Goal: Task Accomplishment & Management: Use online tool/utility

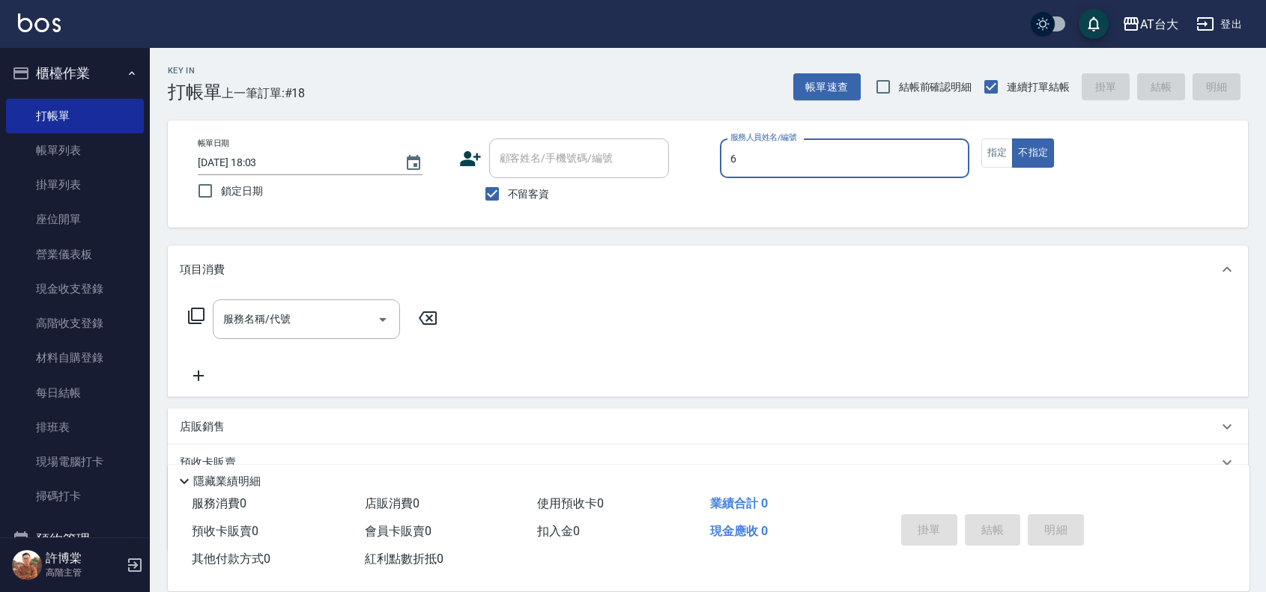
type input "LUNA-6"
type button "false"
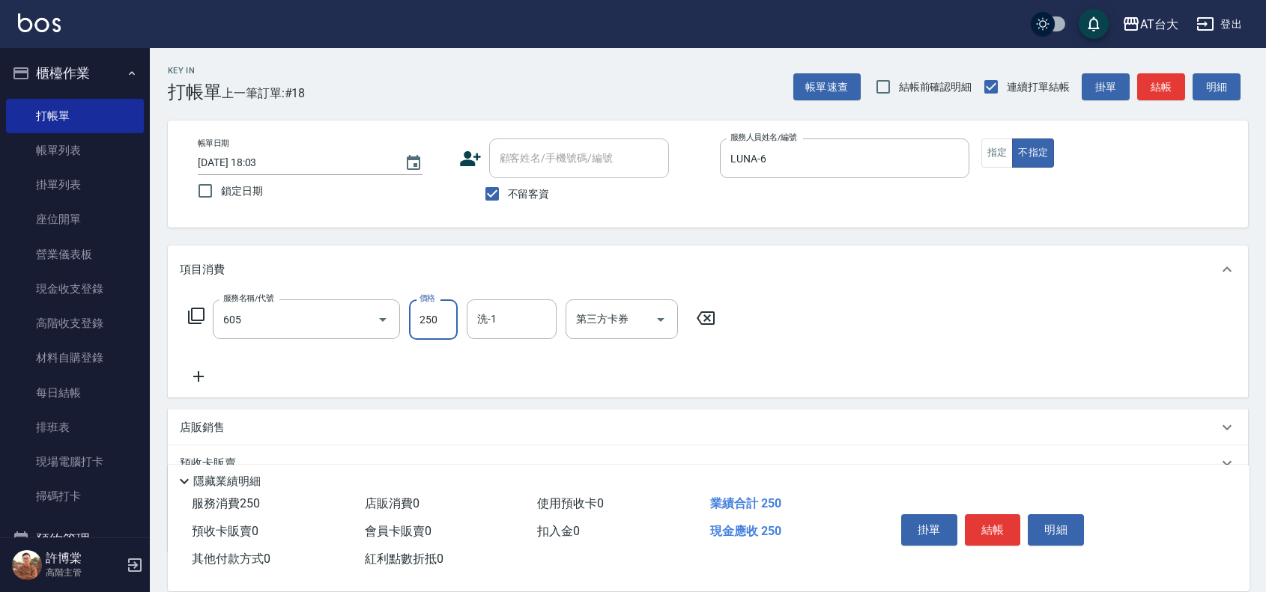
type input "洗髮 (女)(605)"
click at [1019, 530] on button "結帳" at bounding box center [993, 530] width 56 height 31
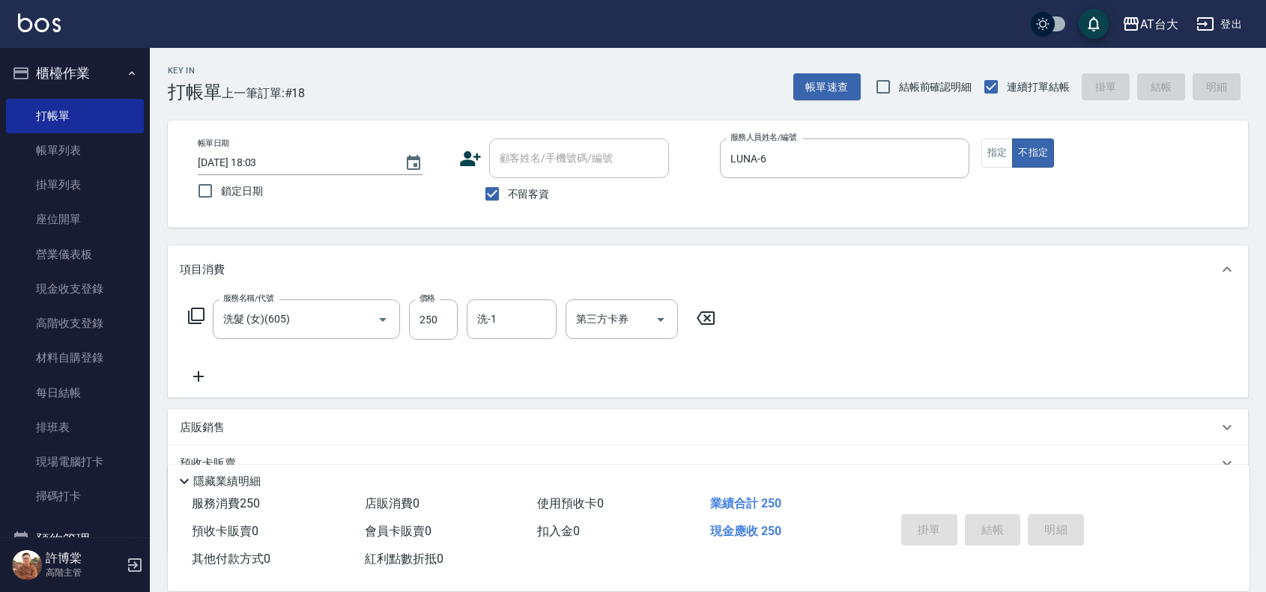
type input "[DATE] 19:10"
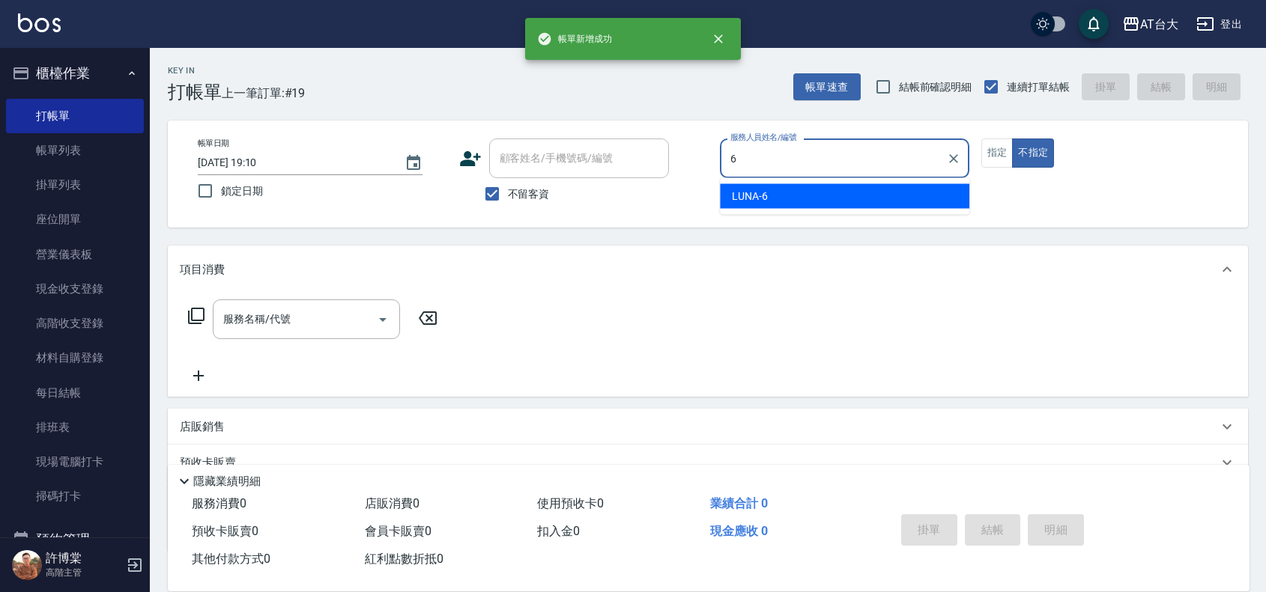
type input "LUNA-6"
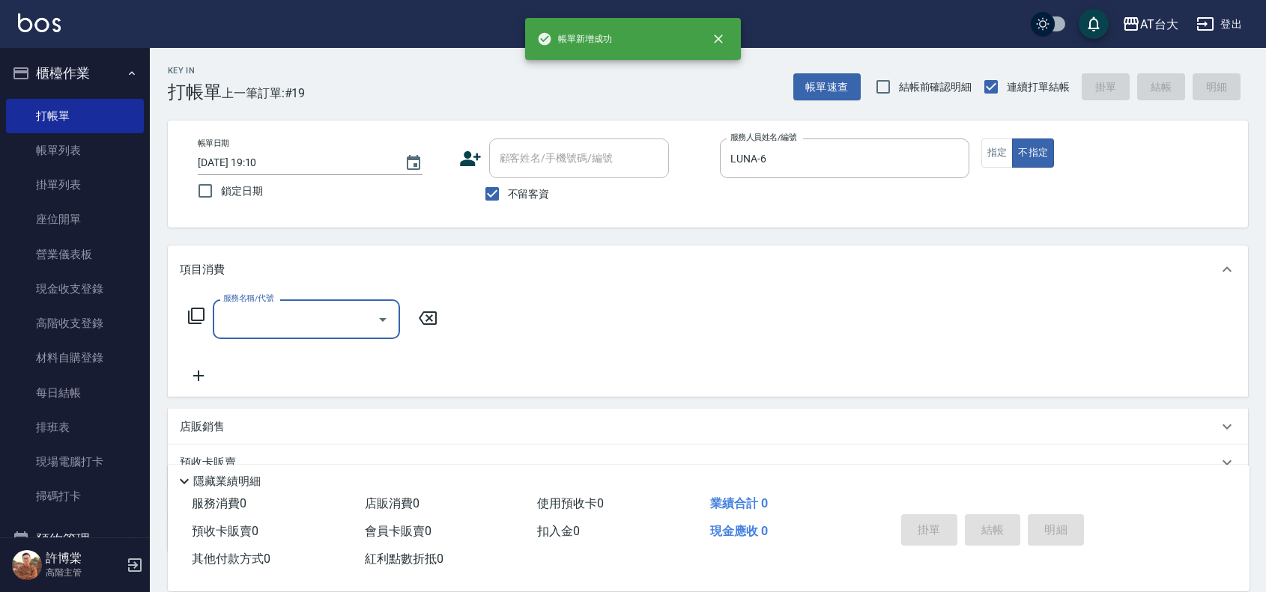
type input "3"
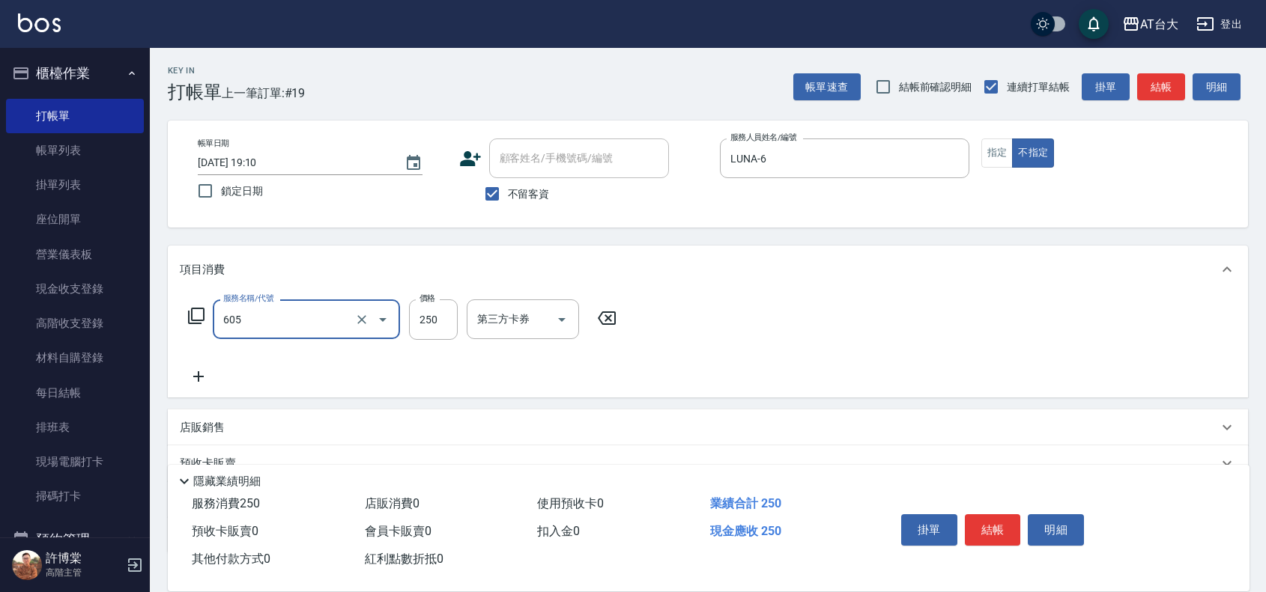
type input "洗髮 (女)(605)"
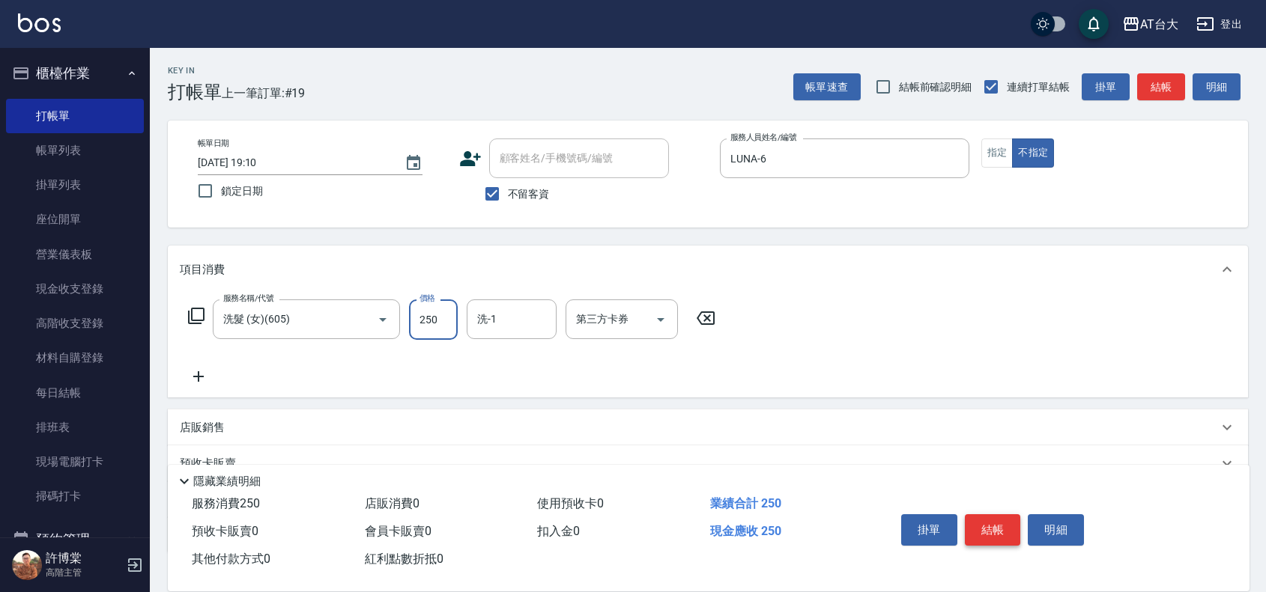
click at [989, 515] on button "結帳" at bounding box center [993, 530] width 56 height 31
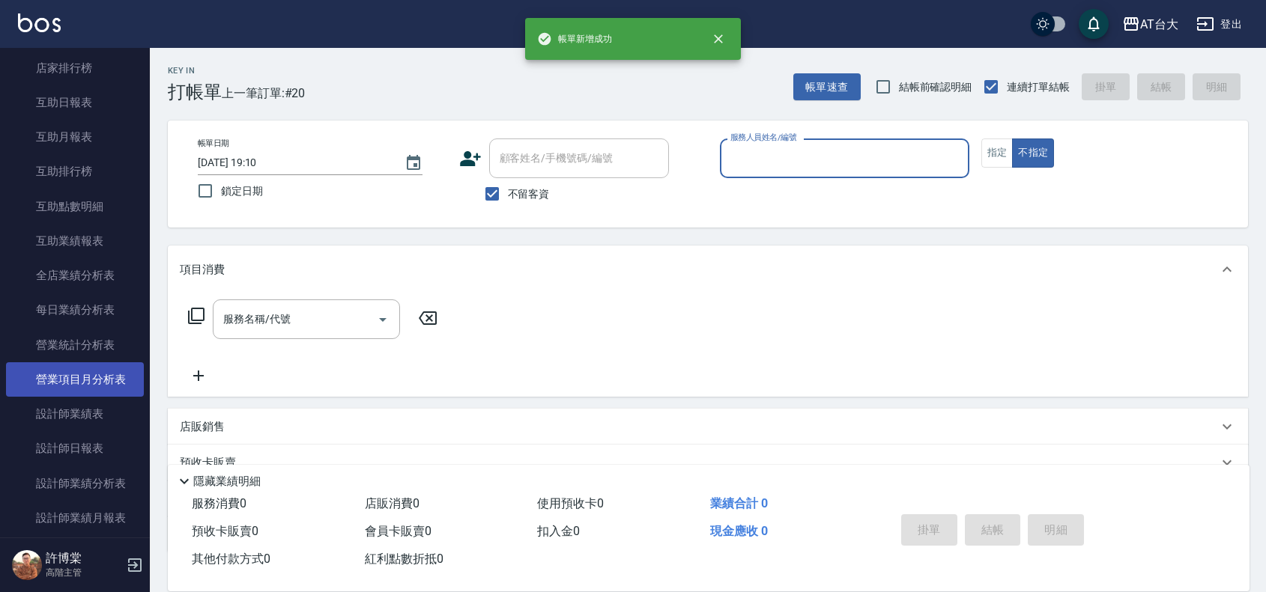
scroll to position [749, 0]
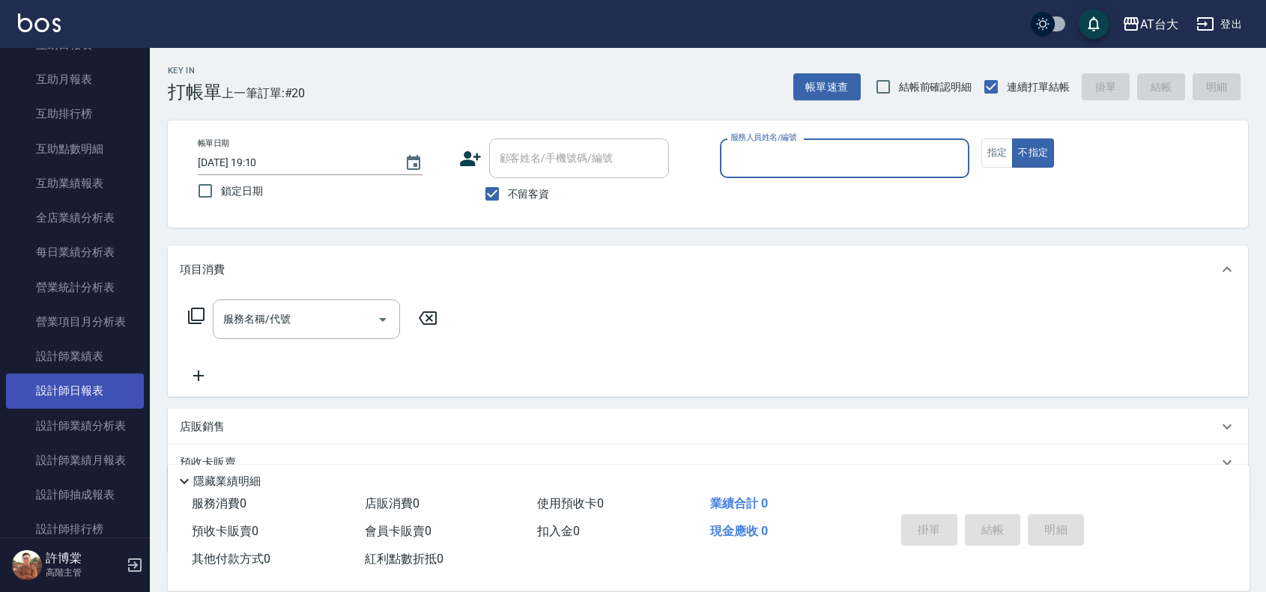
click at [95, 388] on link "設計師日報表" at bounding box center [75, 391] width 138 height 34
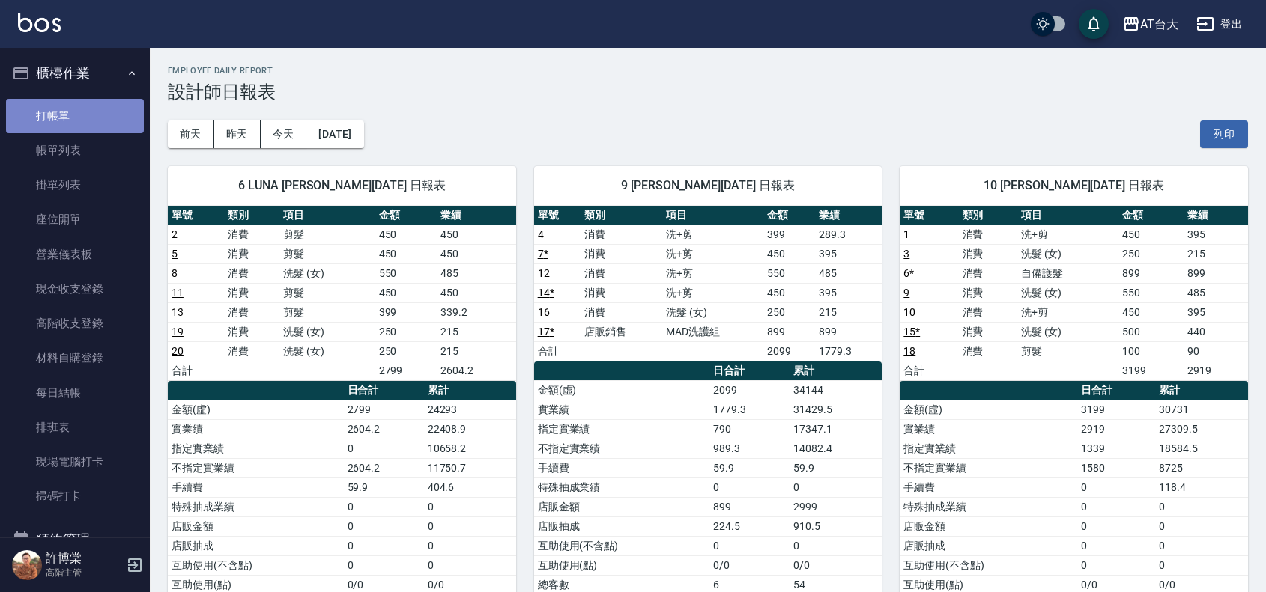
click at [84, 118] on link "打帳單" at bounding box center [75, 116] width 138 height 34
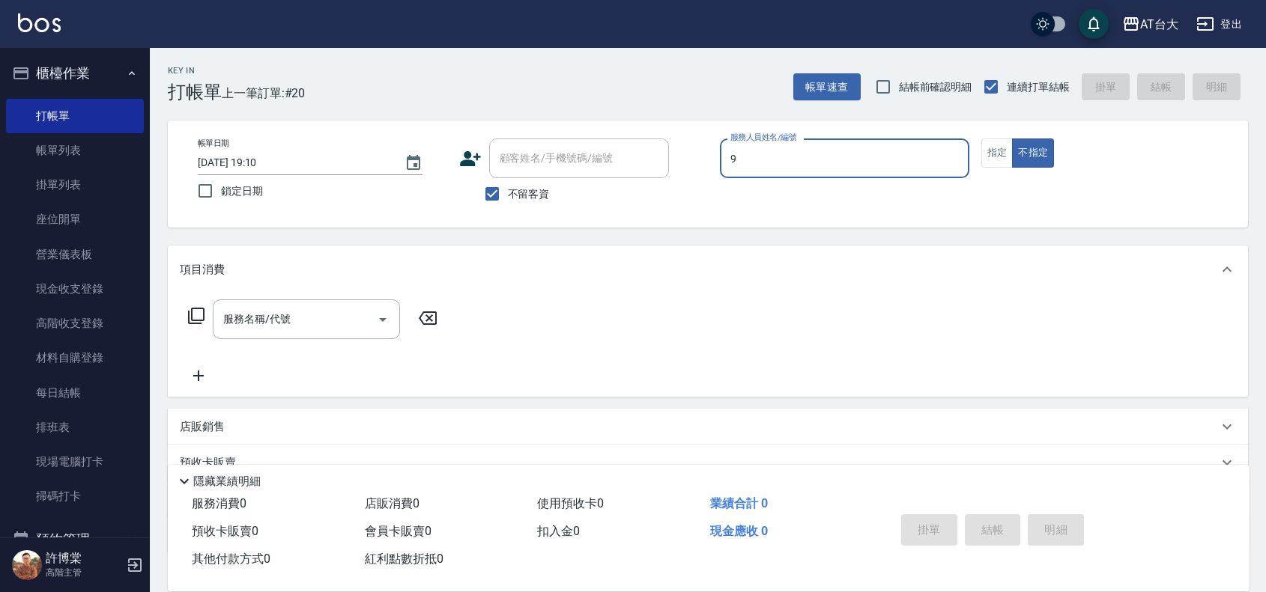
type input "Winni-9"
type button "false"
click at [1006, 154] on button "指定" at bounding box center [997, 153] width 32 height 29
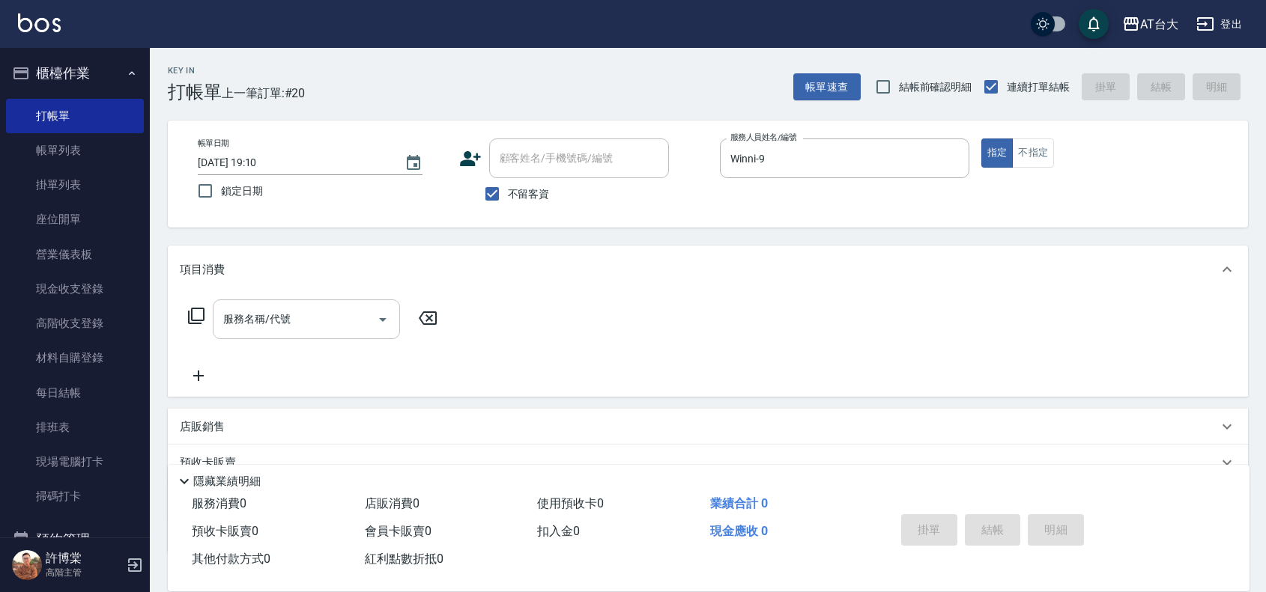
click at [306, 315] on input "服務名稱/代號" at bounding box center [294, 319] width 151 height 26
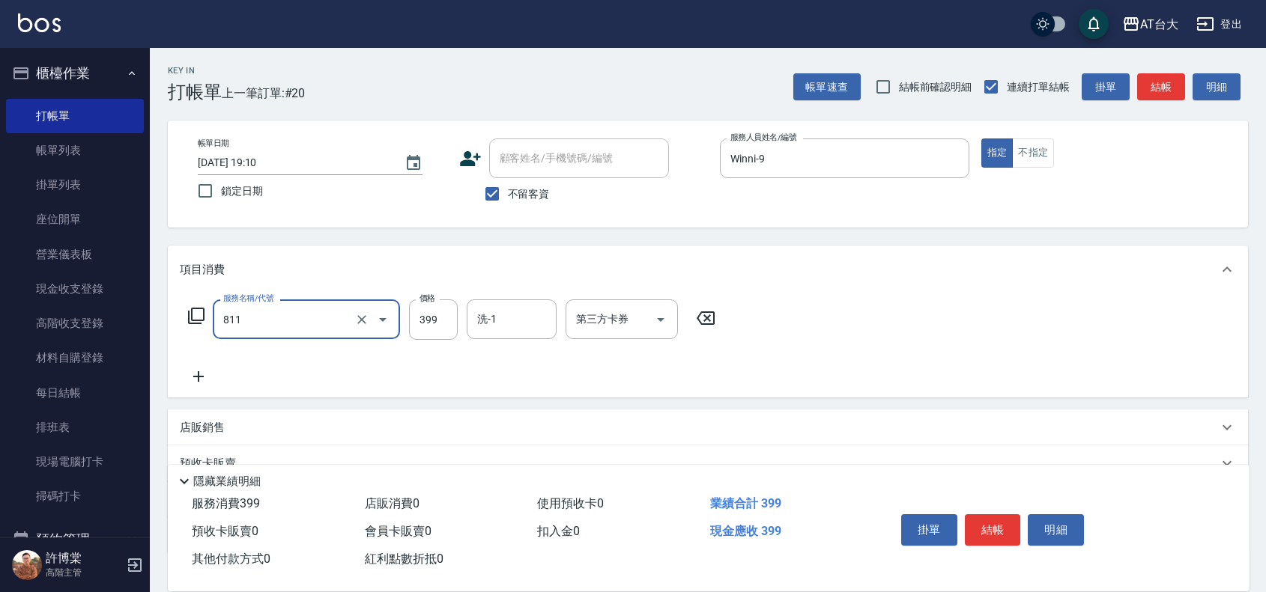
type input "洗+剪(811)"
type input "1150"
click at [989, 523] on button "結帳" at bounding box center [993, 530] width 56 height 31
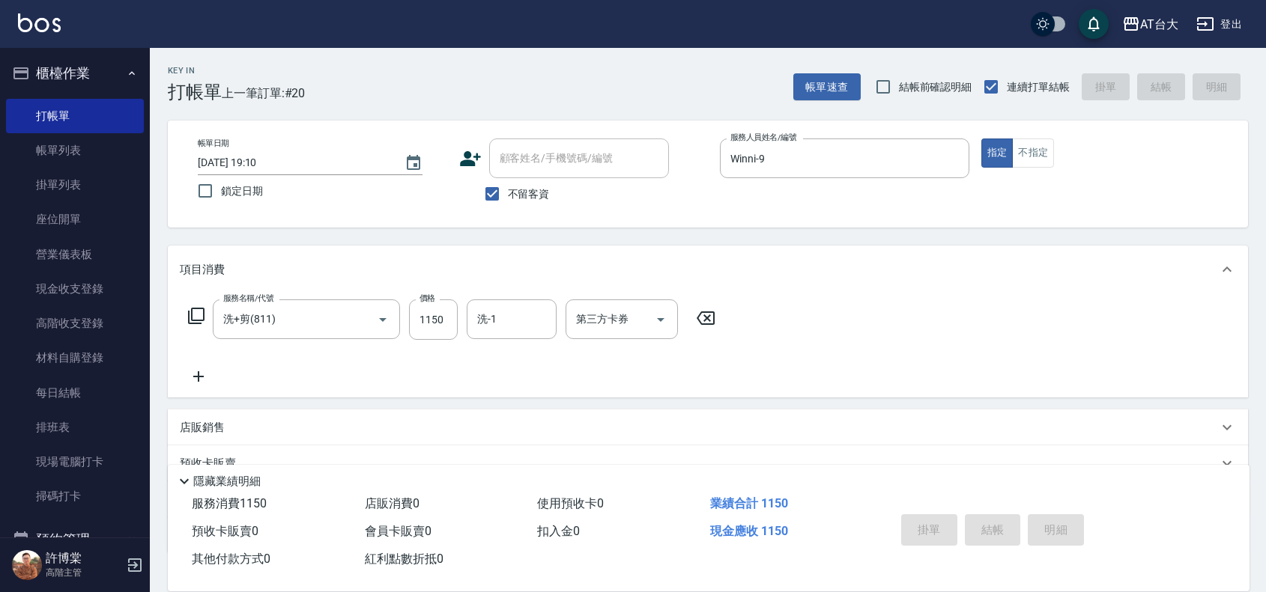
type input "[DATE] 19:24"
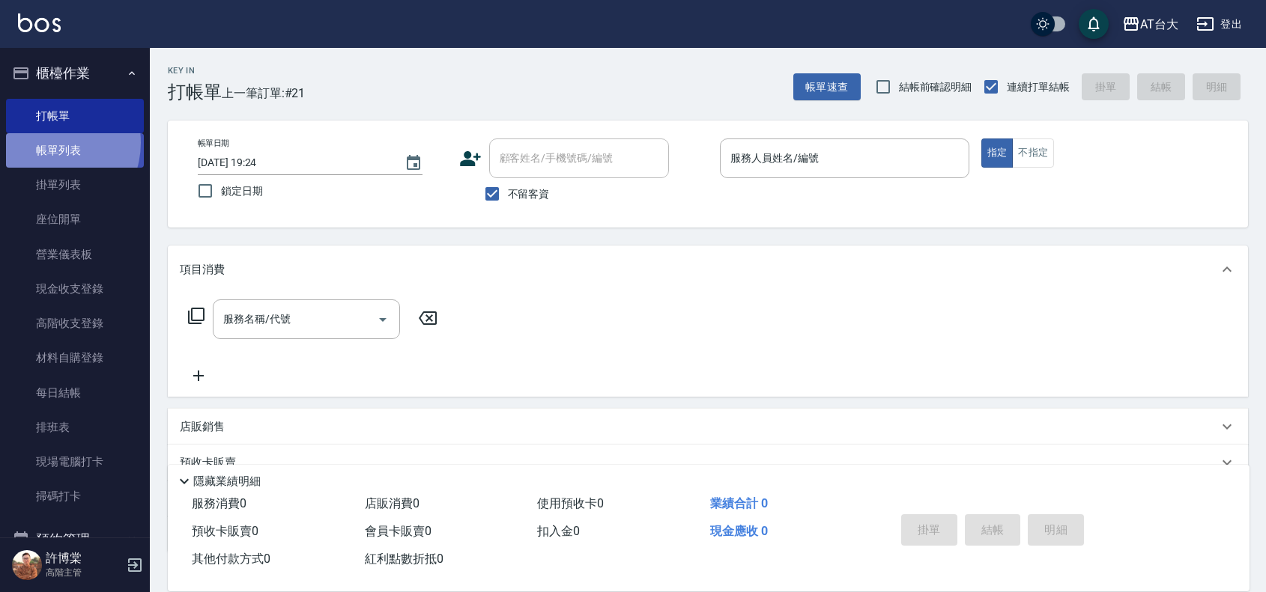
click at [46, 143] on link "帳單列表" at bounding box center [75, 150] width 138 height 34
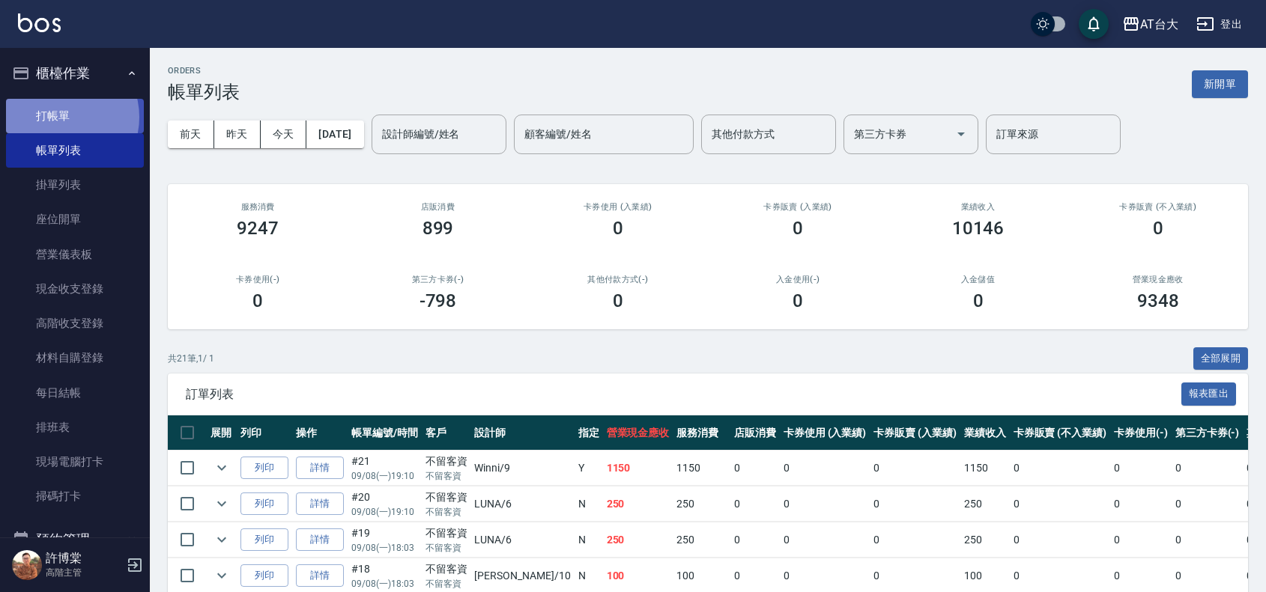
click at [61, 117] on link "打帳單" at bounding box center [75, 116] width 138 height 34
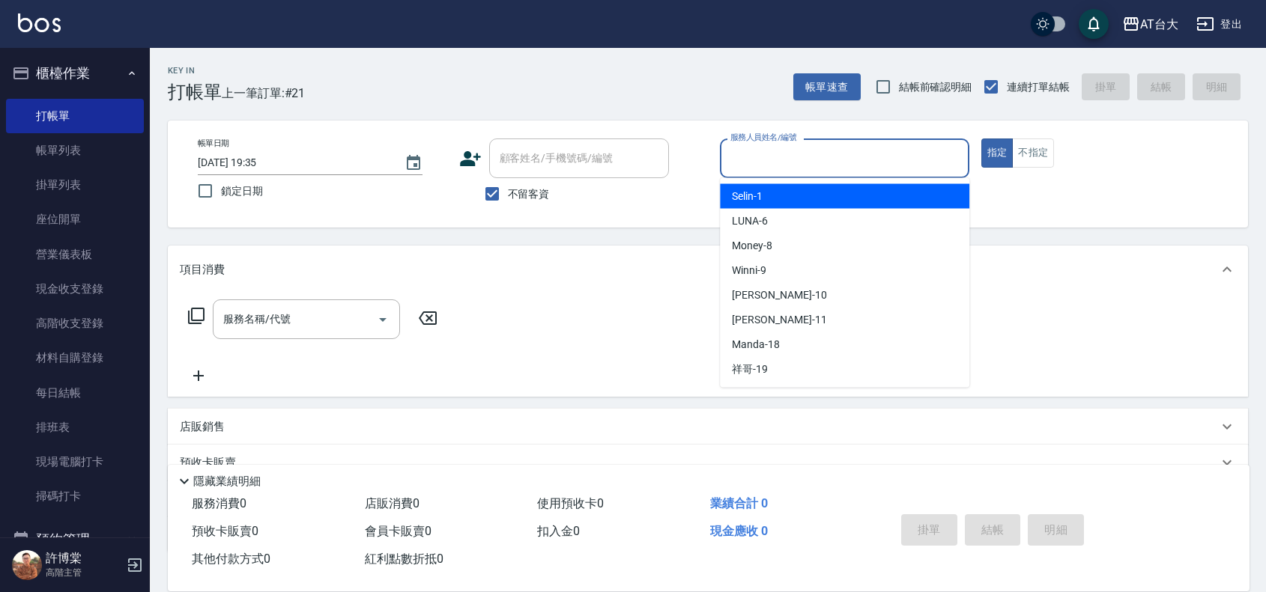
click at [766, 167] on input "服務人員姓名/編號" at bounding box center [845, 158] width 236 height 26
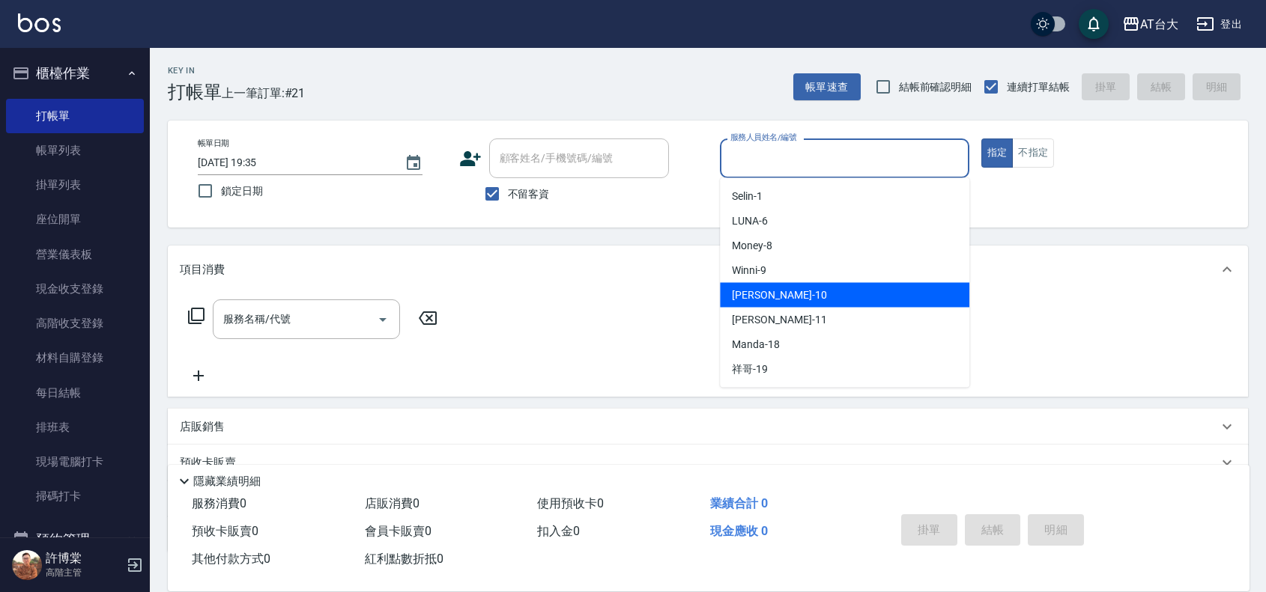
click at [788, 292] on div "JOJO -10" at bounding box center [844, 295] width 249 height 25
type input "JOJO-10"
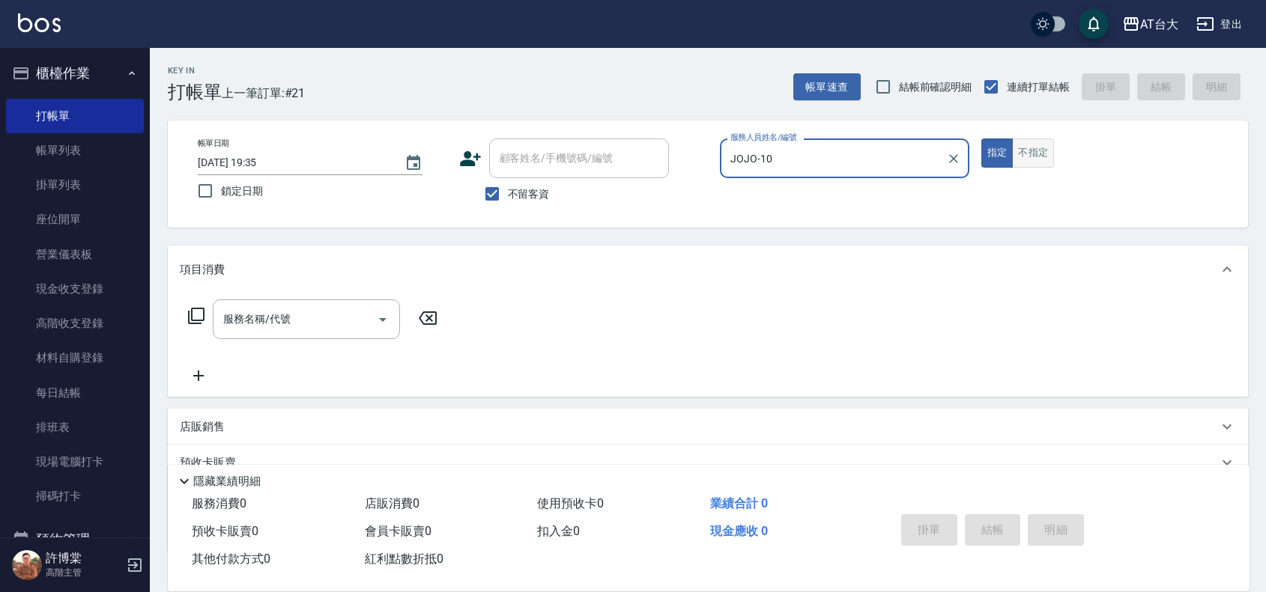
click at [1032, 159] on button "不指定" at bounding box center [1033, 153] width 42 height 29
drag, startPoint x: 286, startPoint y: 334, endPoint x: 285, endPoint y: 327, distance: 7.5
click at [286, 333] on div "服務名稱/代號" at bounding box center [306, 320] width 187 height 40
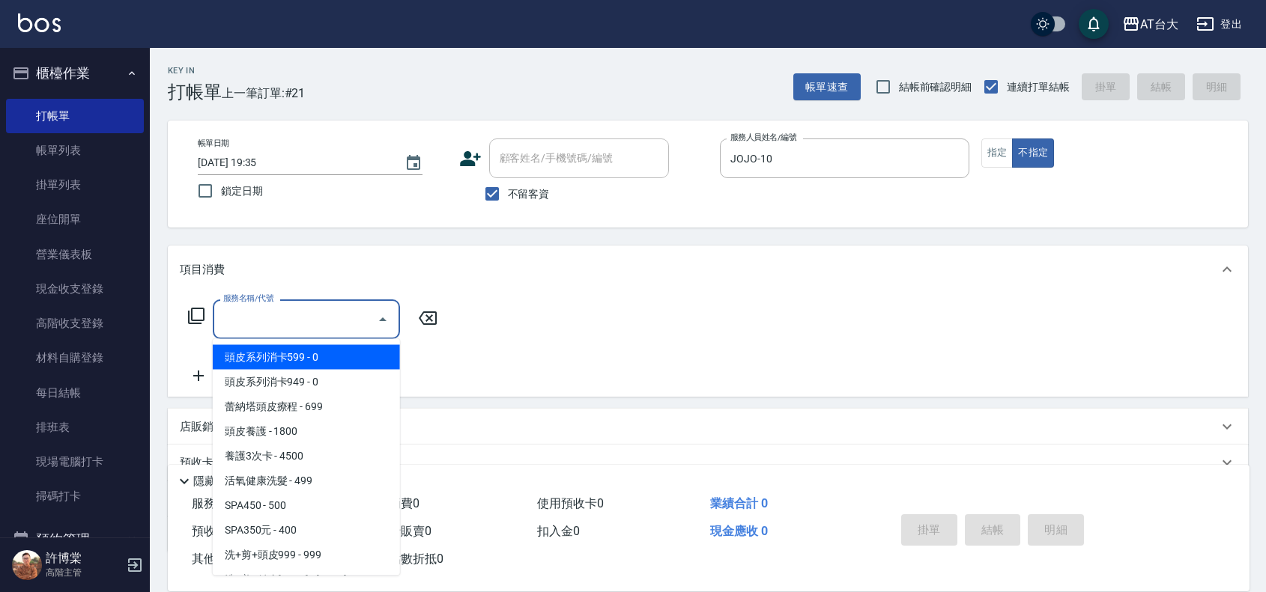
click at [259, 292] on div "項目消費" at bounding box center [708, 270] width 1080 height 48
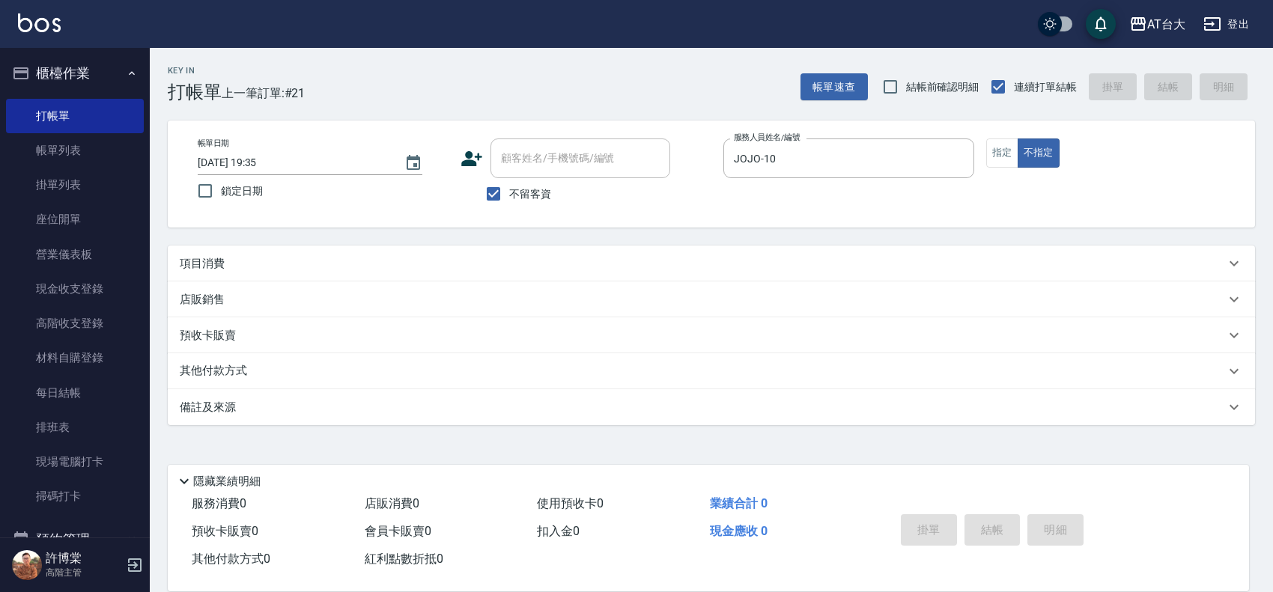
click at [251, 257] on div "項目消費" at bounding box center [703, 264] width 1046 height 16
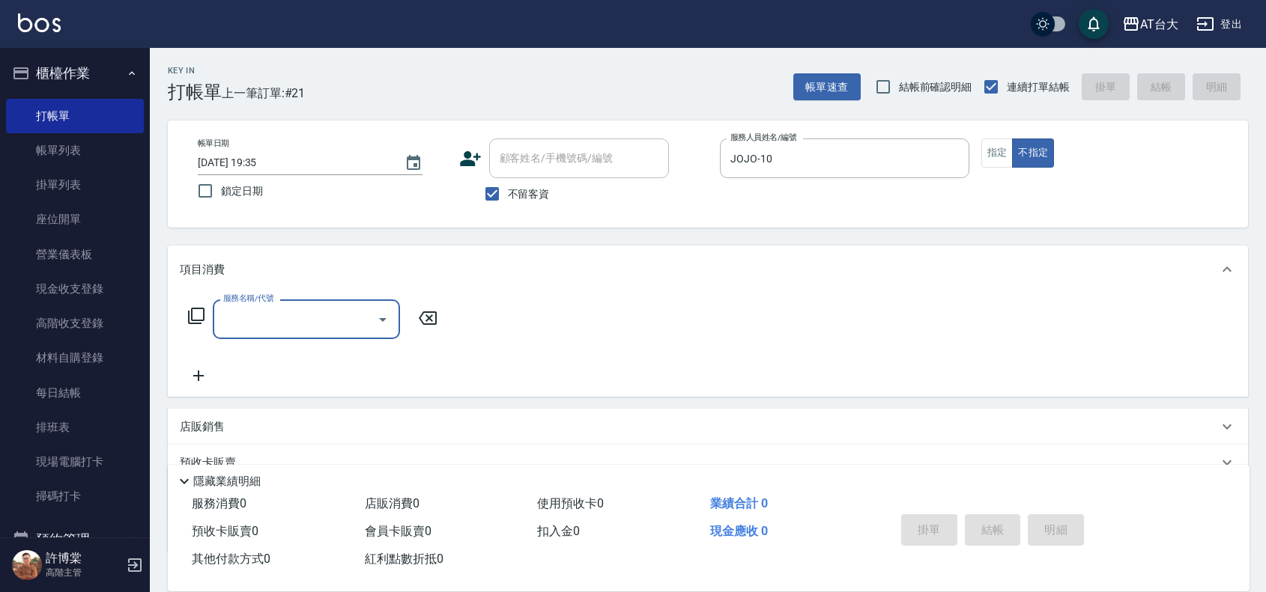
click at [276, 327] on input "服務名稱/代號" at bounding box center [294, 319] width 151 height 26
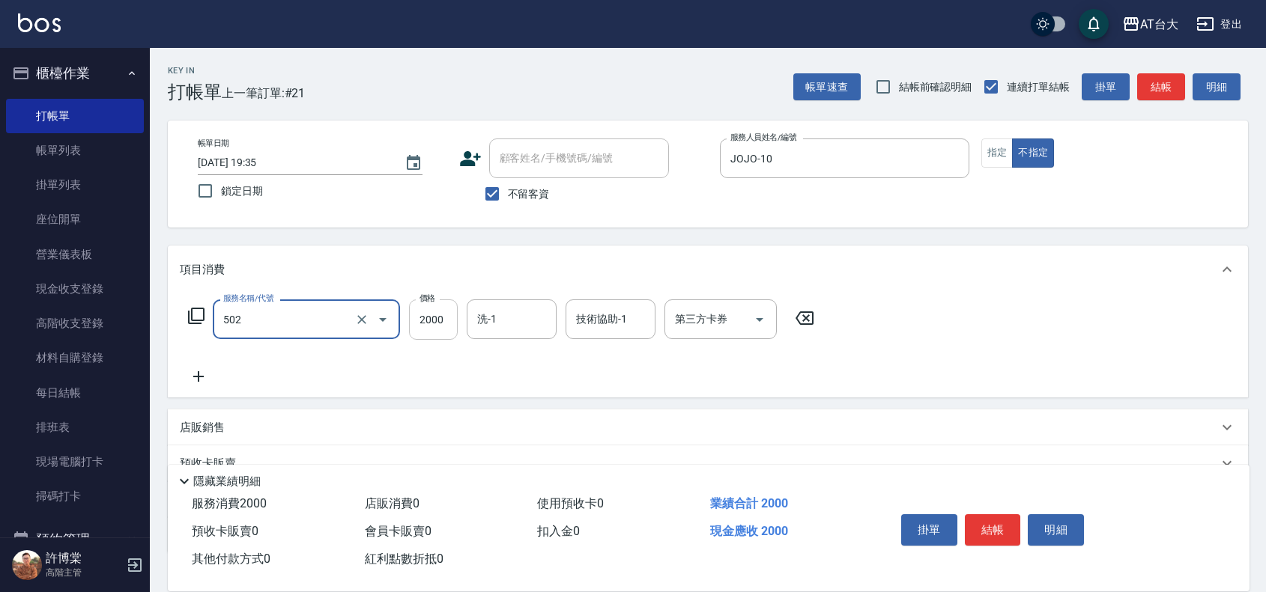
type input "染髮2000以上(502)"
click at [425, 313] on input "2000" at bounding box center [433, 320] width 49 height 40
type input "2199"
click at [1001, 534] on button "結帳" at bounding box center [993, 530] width 56 height 31
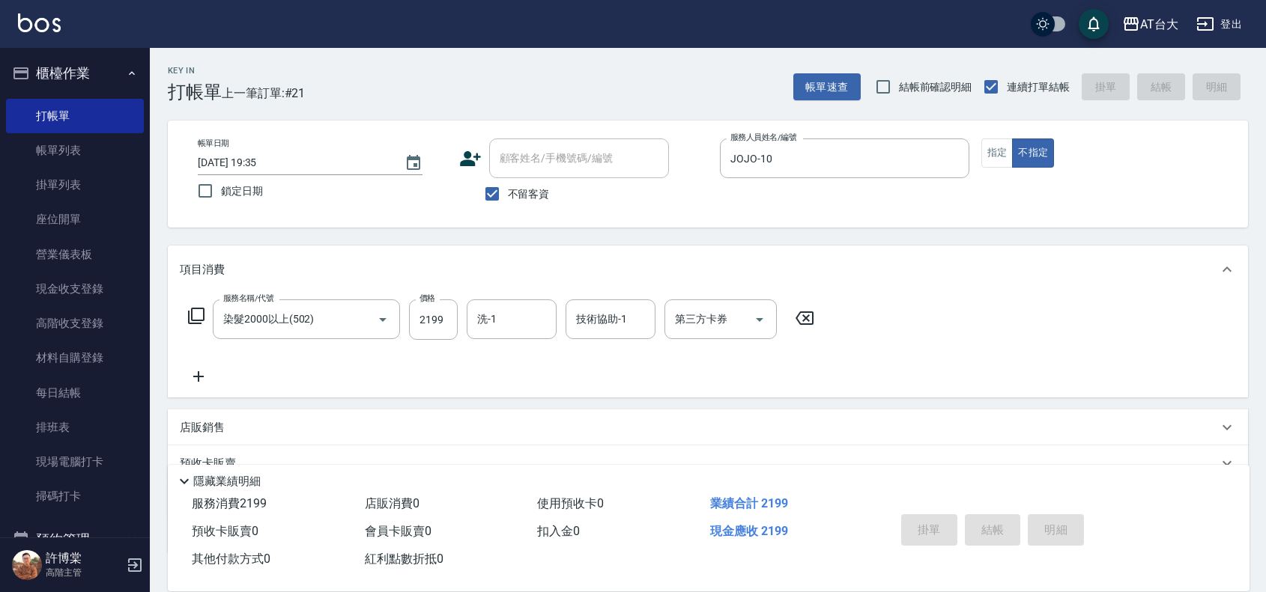
type input "[DATE] 19:48"
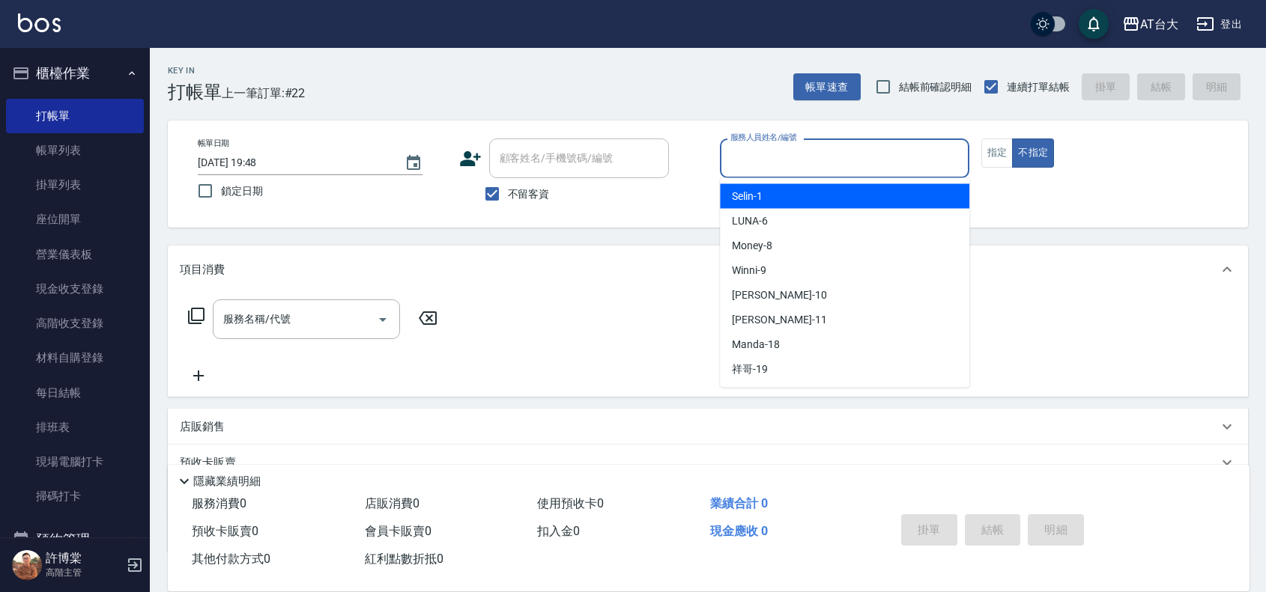
drag, startPoint x: 813, startPoint y: 160, endPoint x: 810, endPoint y: 178, distance: 18.2
click at [813, 160] on input "服務人員姓名/編號" at bounding box center [845, 158] width 236 height 26
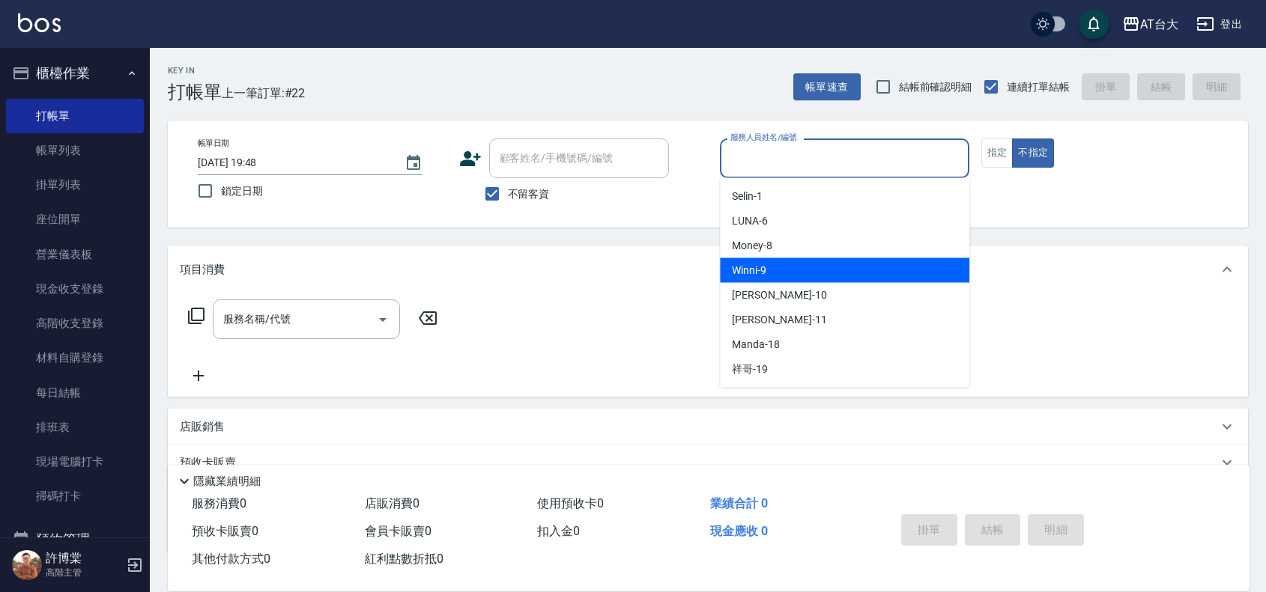
click at [810, 267] on div "Winni -9" at bounding box center [844, 270] width 249 height 25
type input "Winni-9"
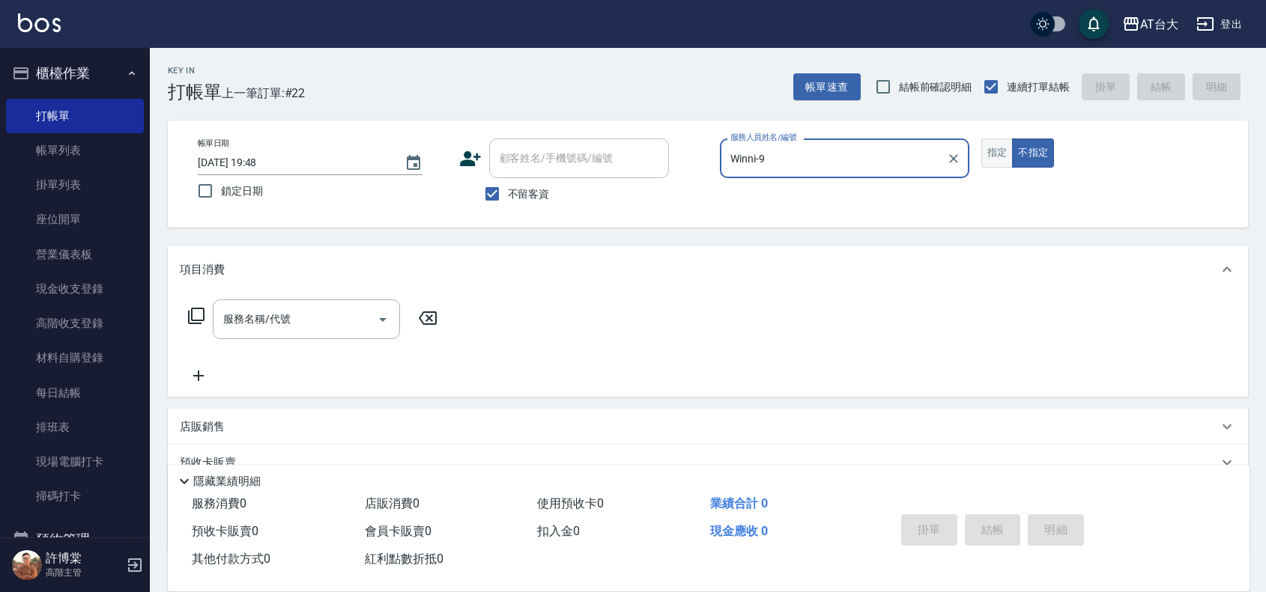
click at [996, 154] on button "指定" at bounding box center [997, 153] width 32 height 29
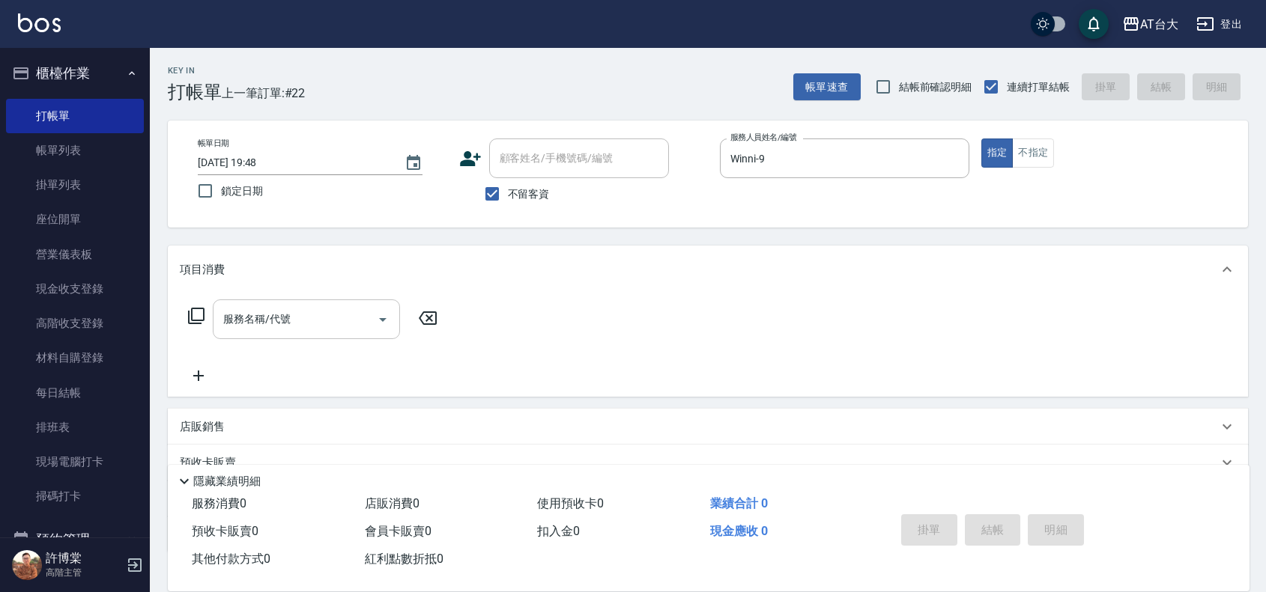
click at [279, 321] on input "服務名稱/代號" at bounding box center [294, 319] width 151 height 26
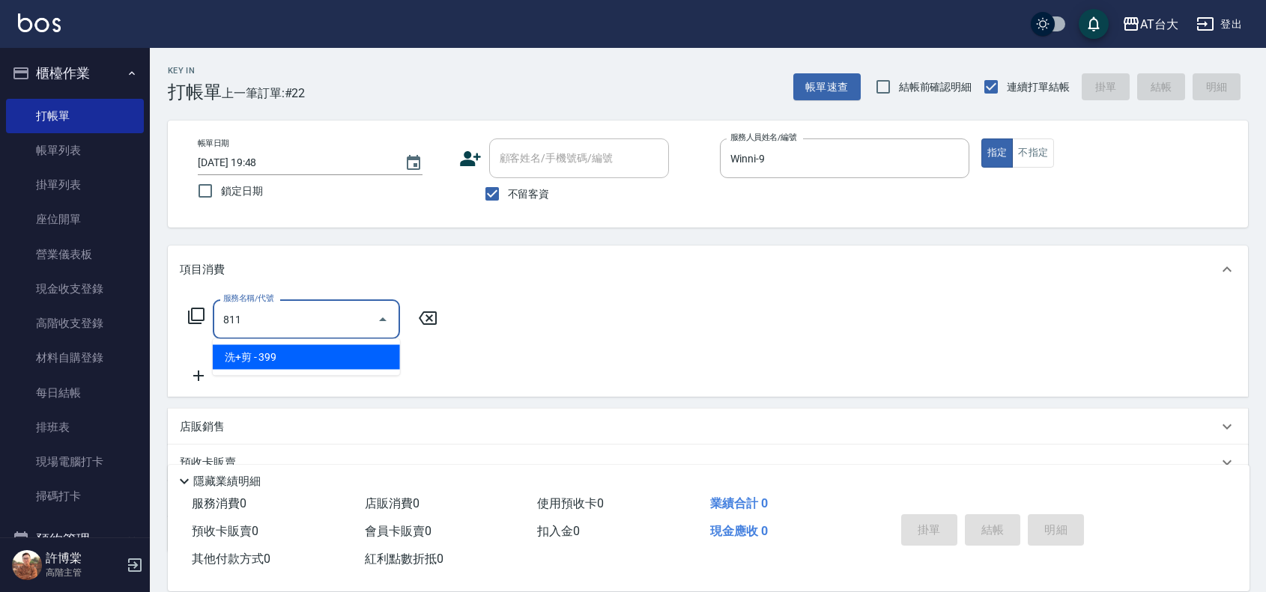
type input "洗+剪(811)"
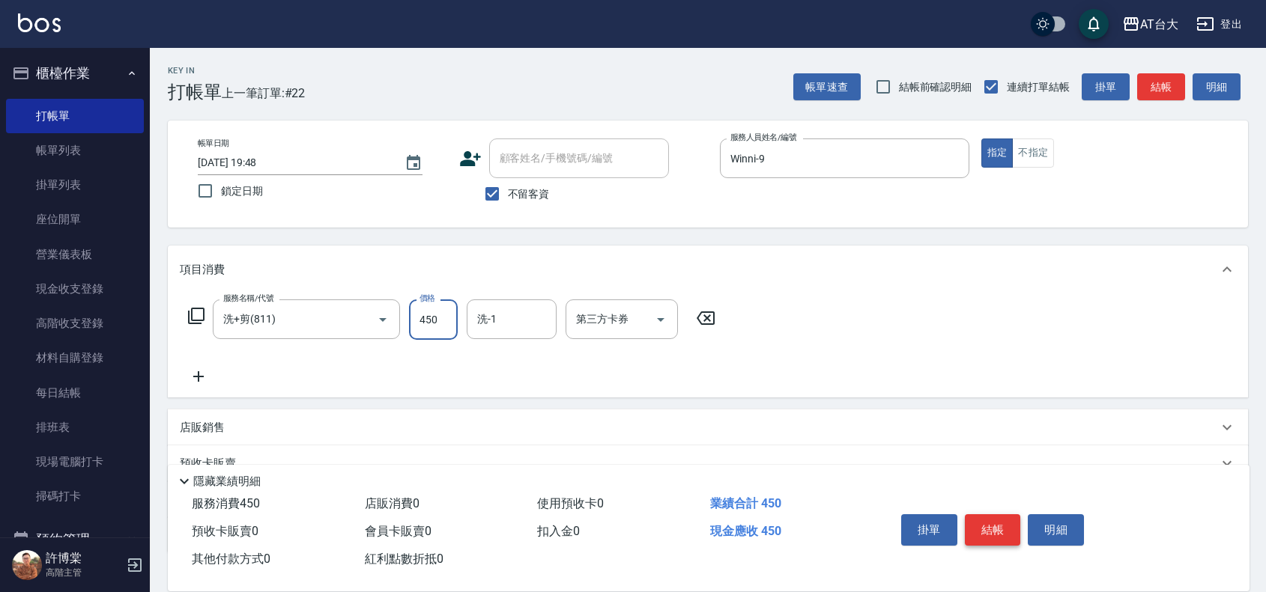
type input "450"
click at [993, 533] on button "結帳" at bounding box center [993, 530] width 56 height 31
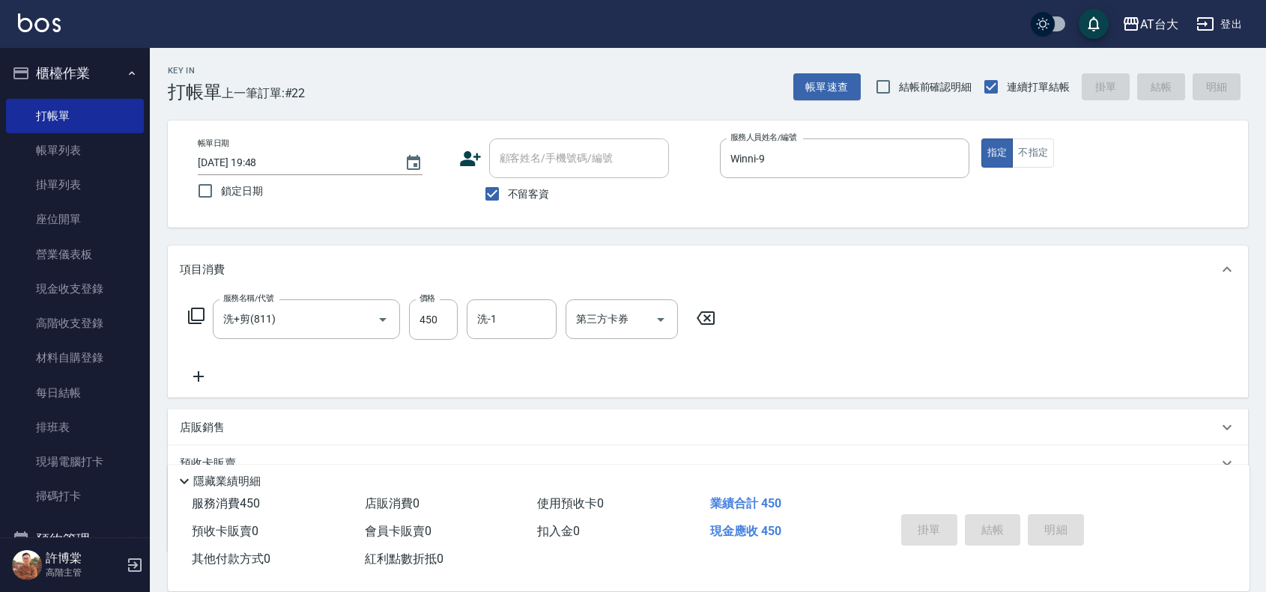
type input "[DATE] 19:57"
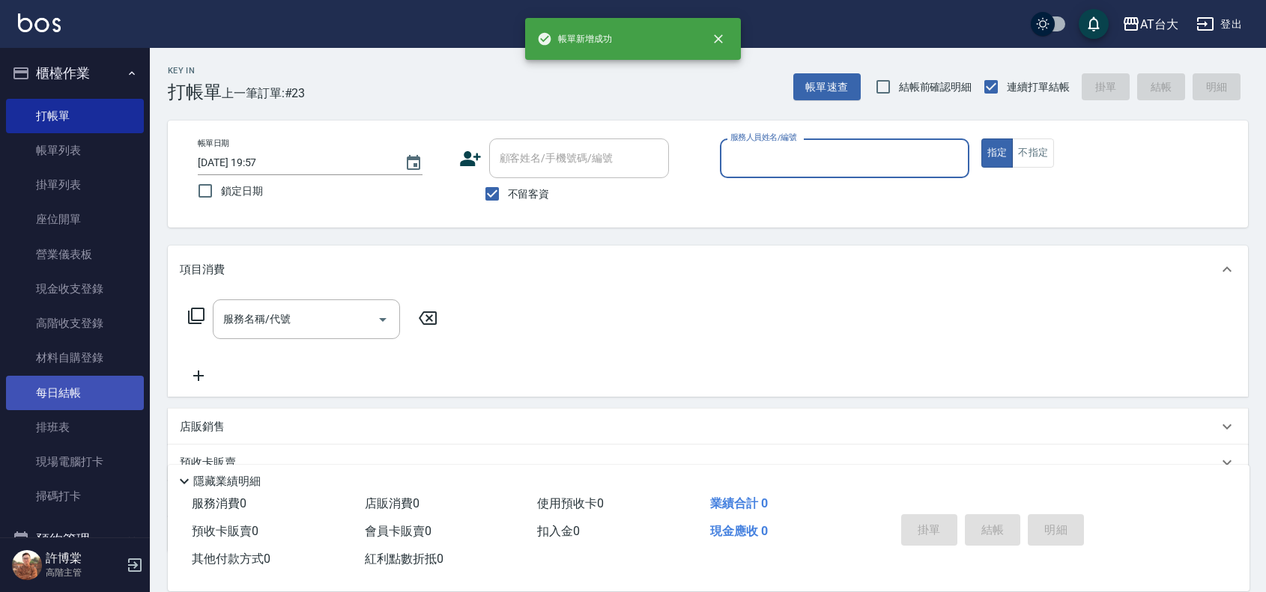
click at [86, 377] on link "每日結帳" at bounding box center [75, 393] width 138 height 34
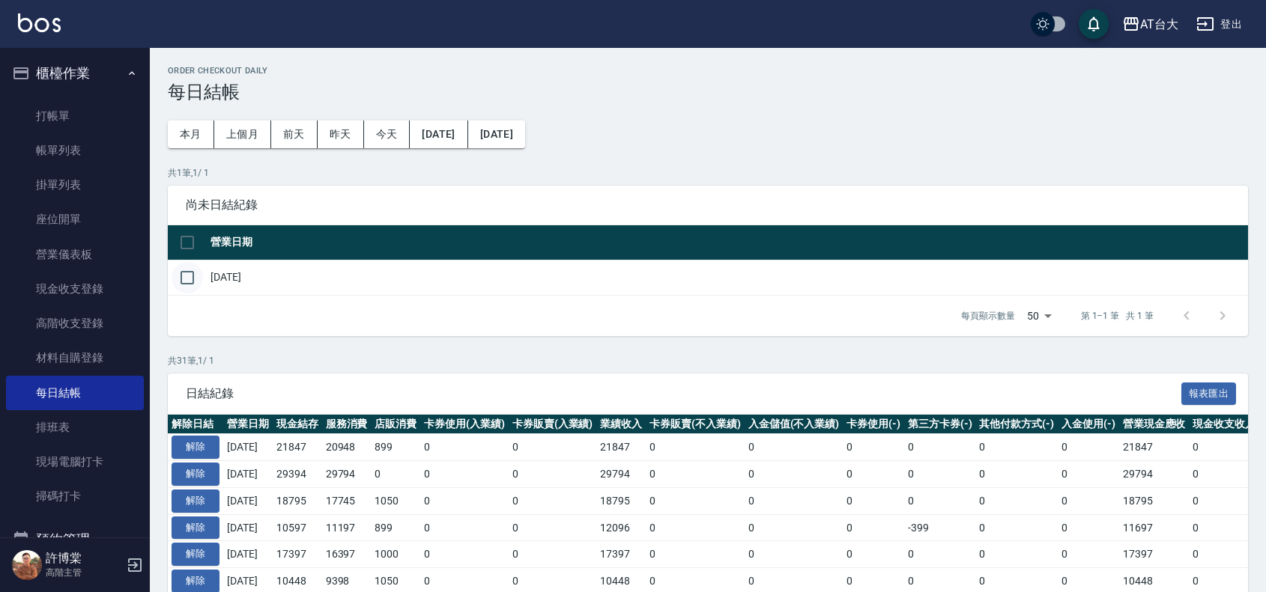
click at [193, 277] on input "checkbox" at bounding box center [187, 277] width 31 height 31
checkbox input "true"
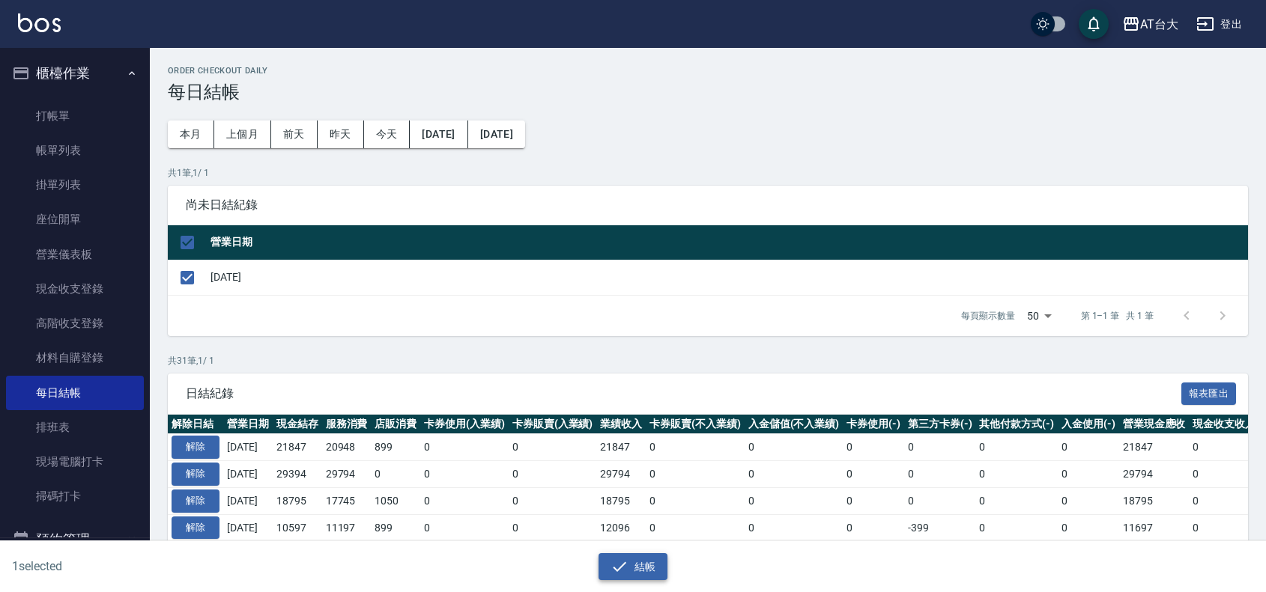
click at [634, 574] on button "結帳" at bounding box center [633, 568] width 70 height 28
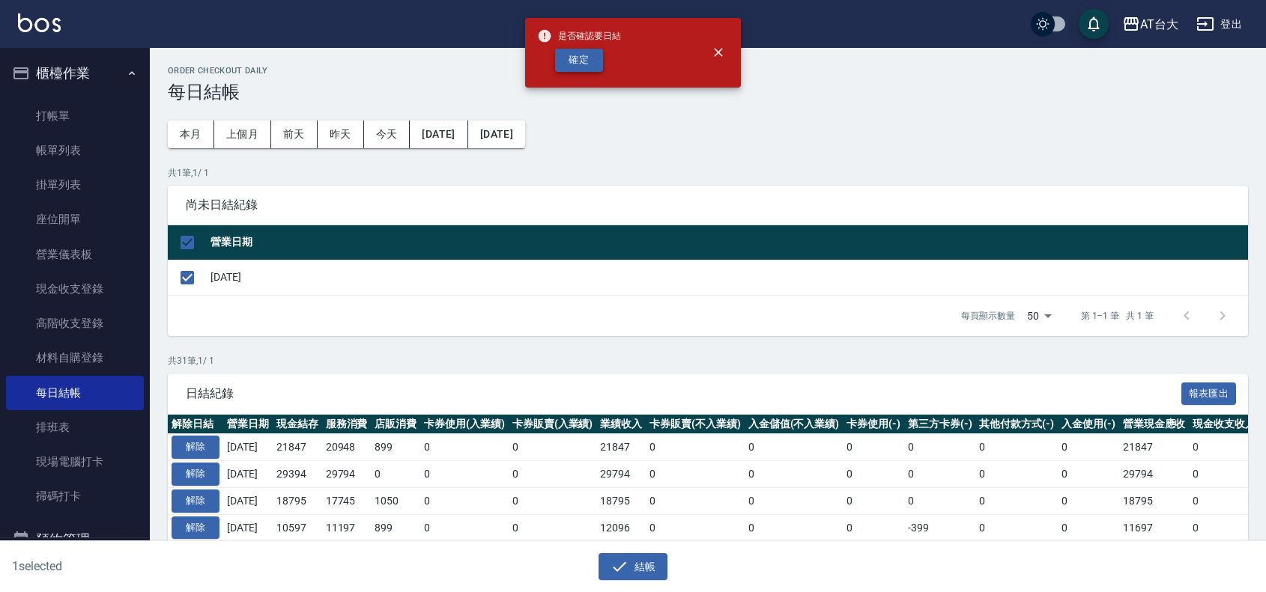
click at [566, 64] on button "確定" at bounding box center [579, 60] width 48 height 23
checkbox input "false"
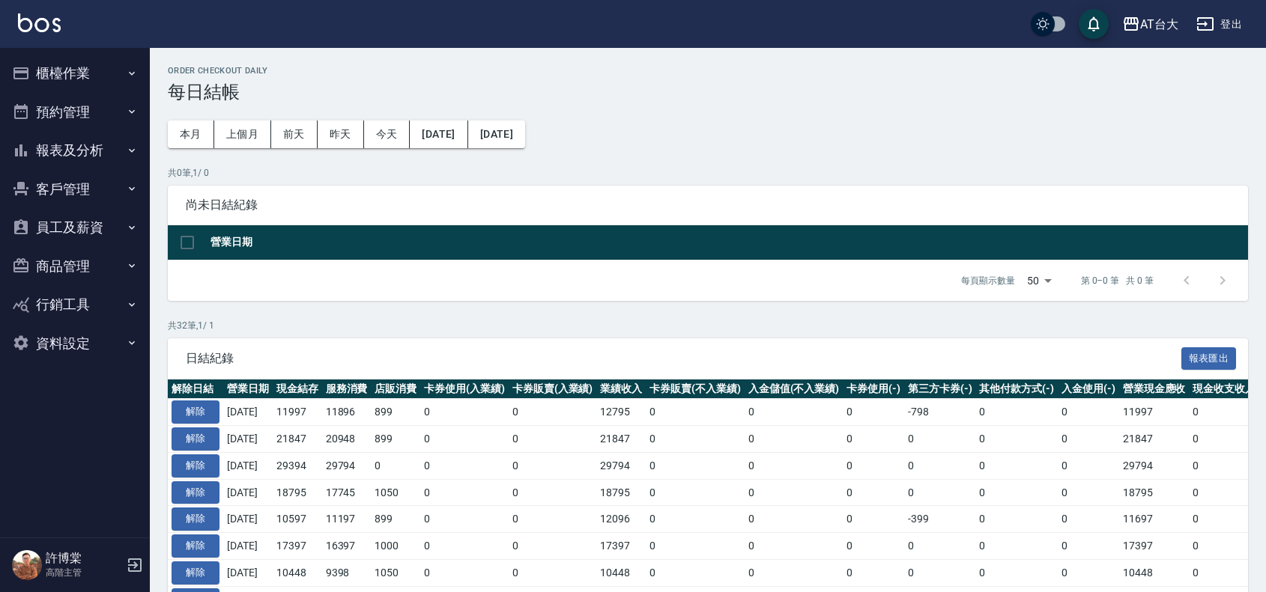
click at [66, 161] on button "報表及分析" at bounding box center [75, 150] width 138 height 39
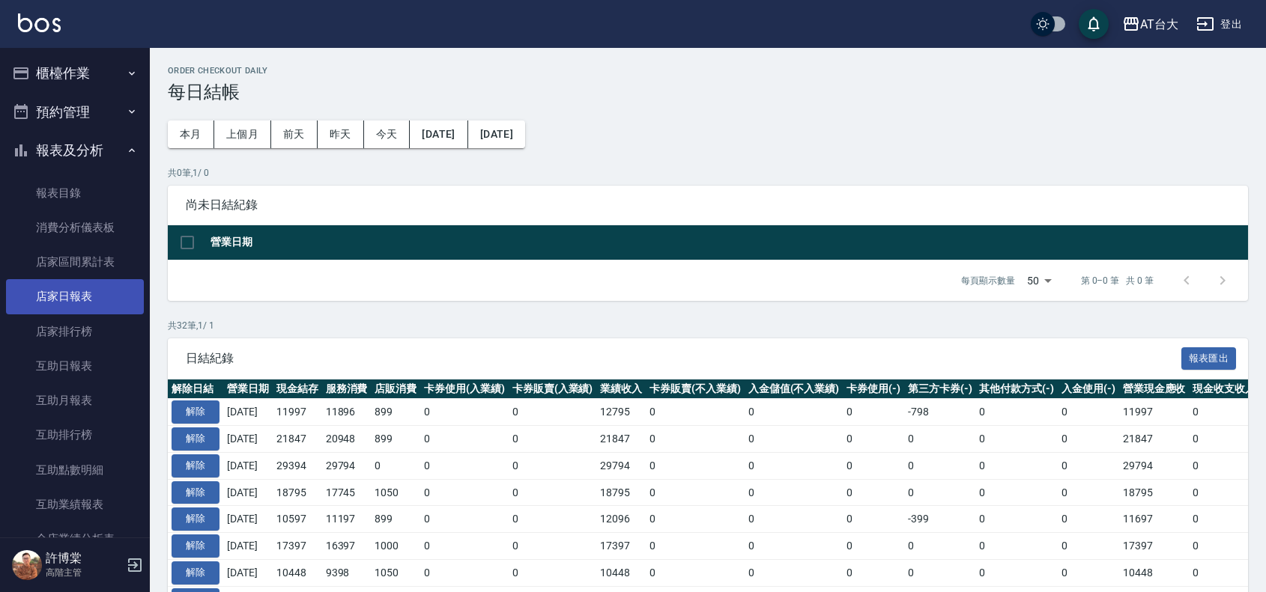
click at [115, 296] on link "店家日報表" at bounding box center [75, 296] width 138 height 34
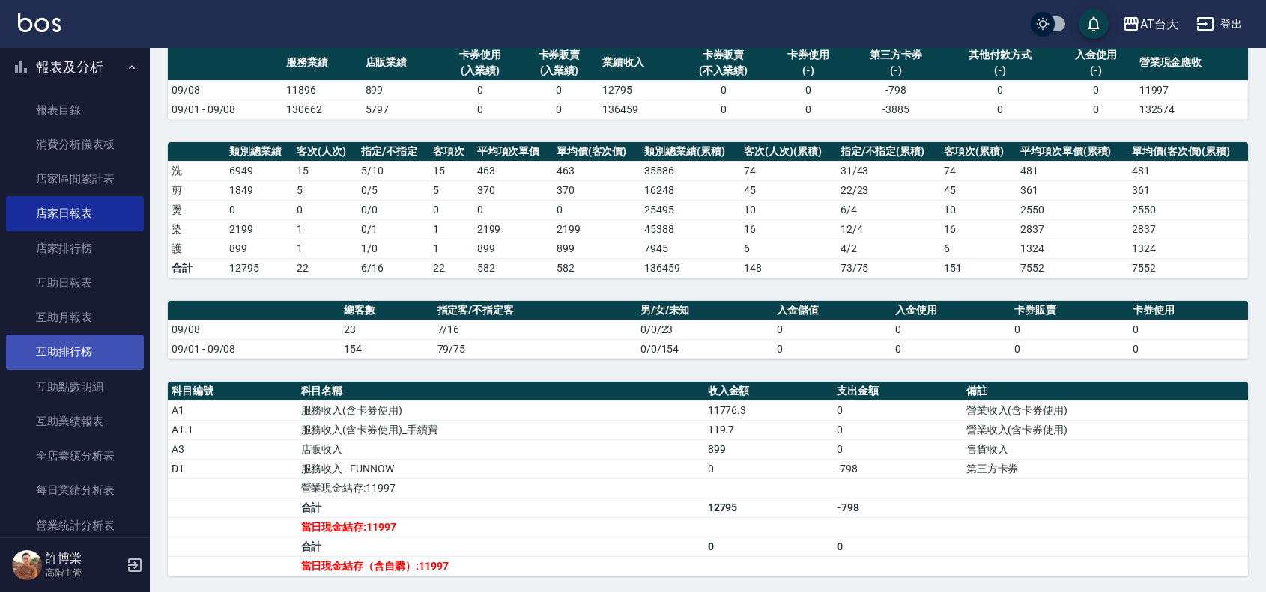
scroll to position [187, 0]
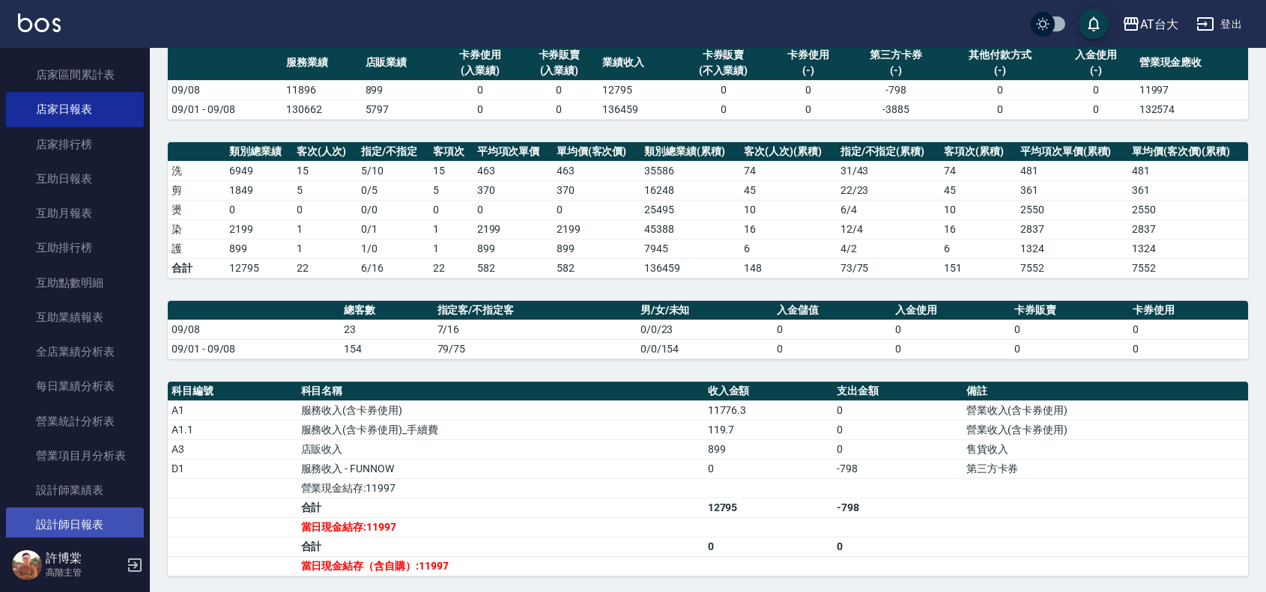
click at [112, 528] on link "設計師日報表" at bounding box center [75, 525] width 138 height 34
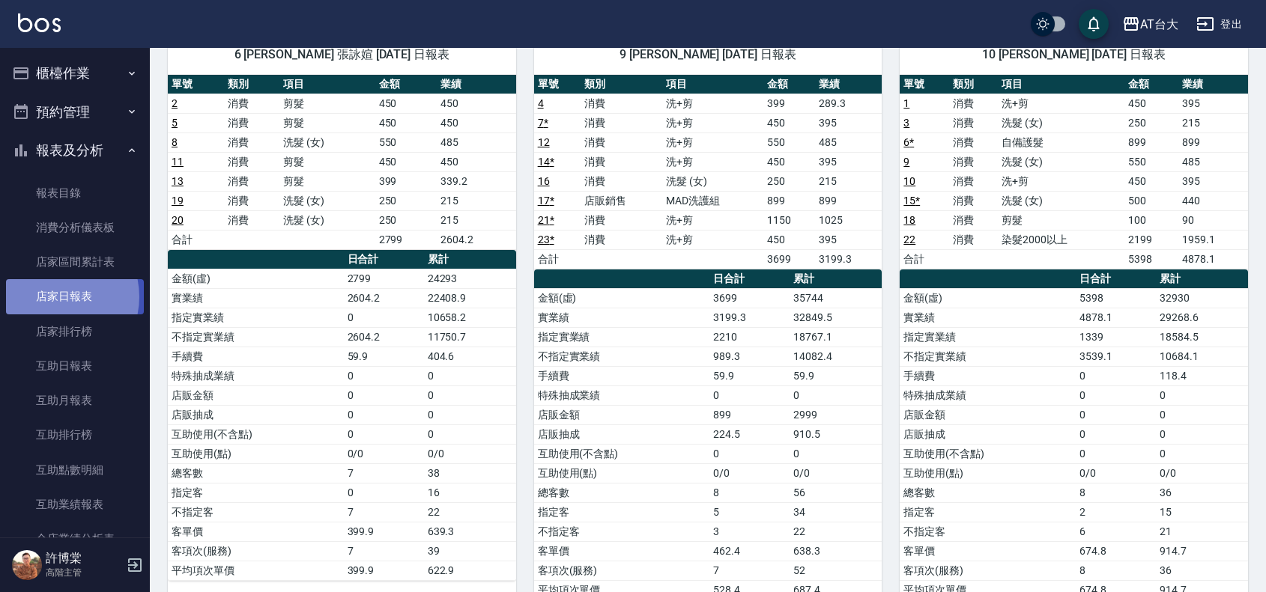
click at [54, 297] on link "店家日報表" at bounding box center [75, 296] width 138 height 34
